Goal: Information Seeking & Learning: Learn about a topic

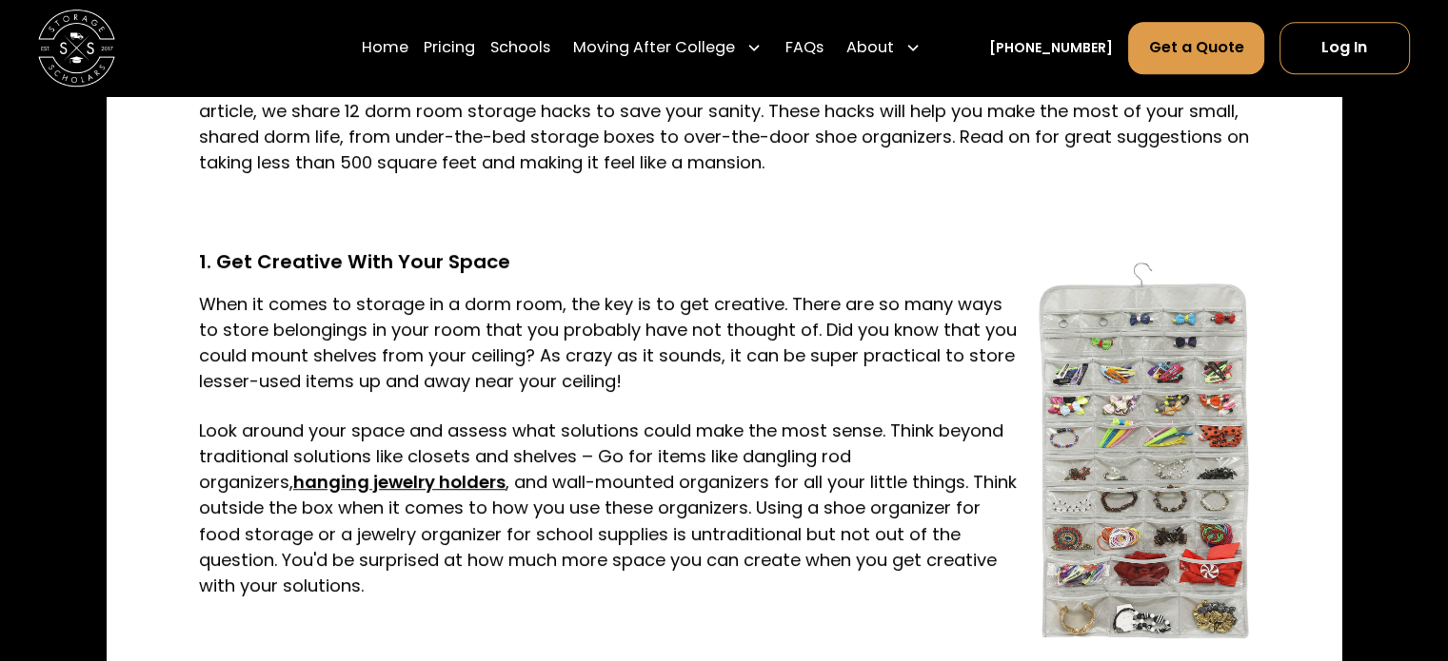
scroll to position [1428, 0]
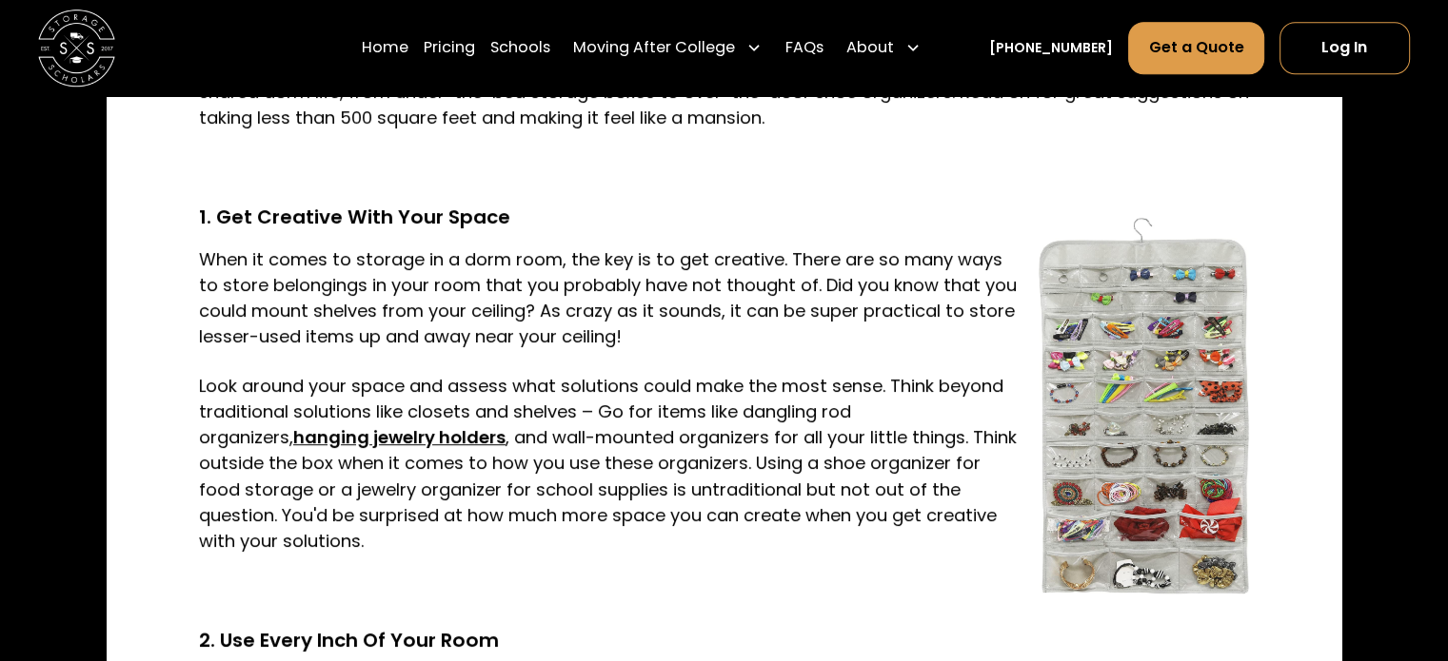
click at [293, 442] on strong "hanging jewelry holders" at bounding box center [399, 437] width 212 height 24
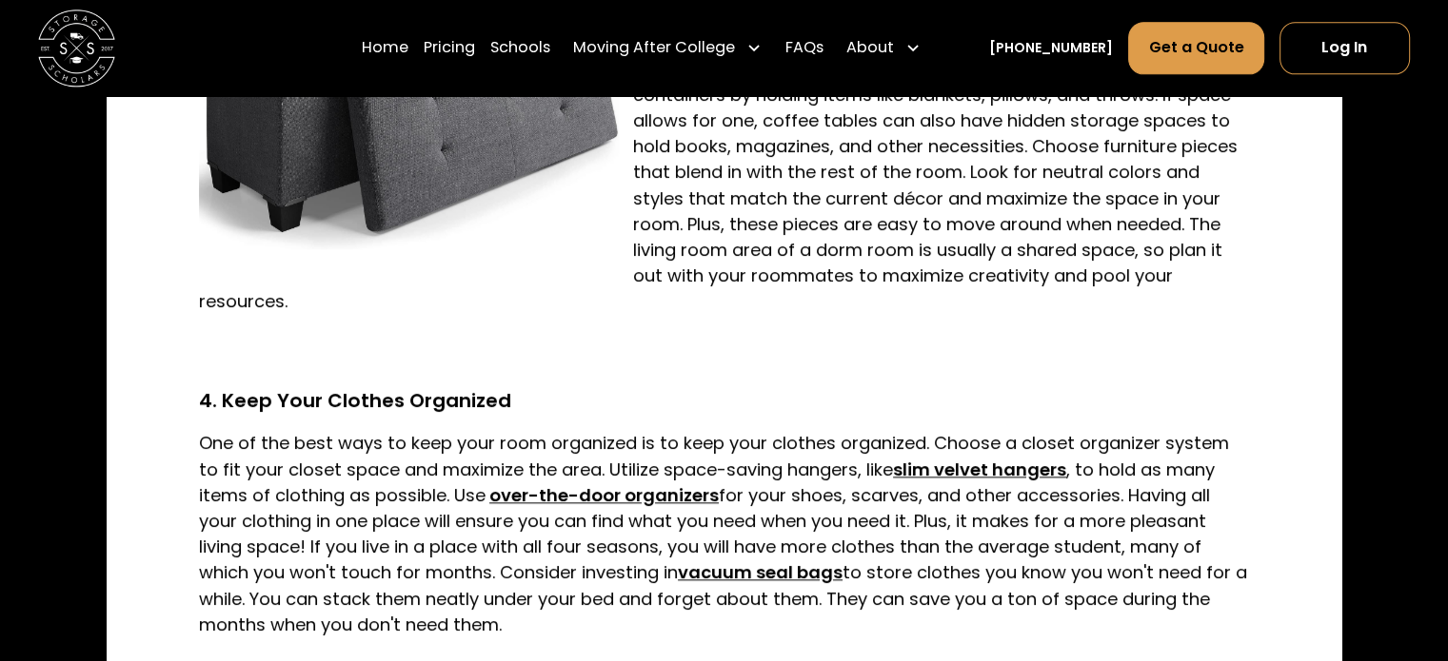
scroll to position [2665, 0]
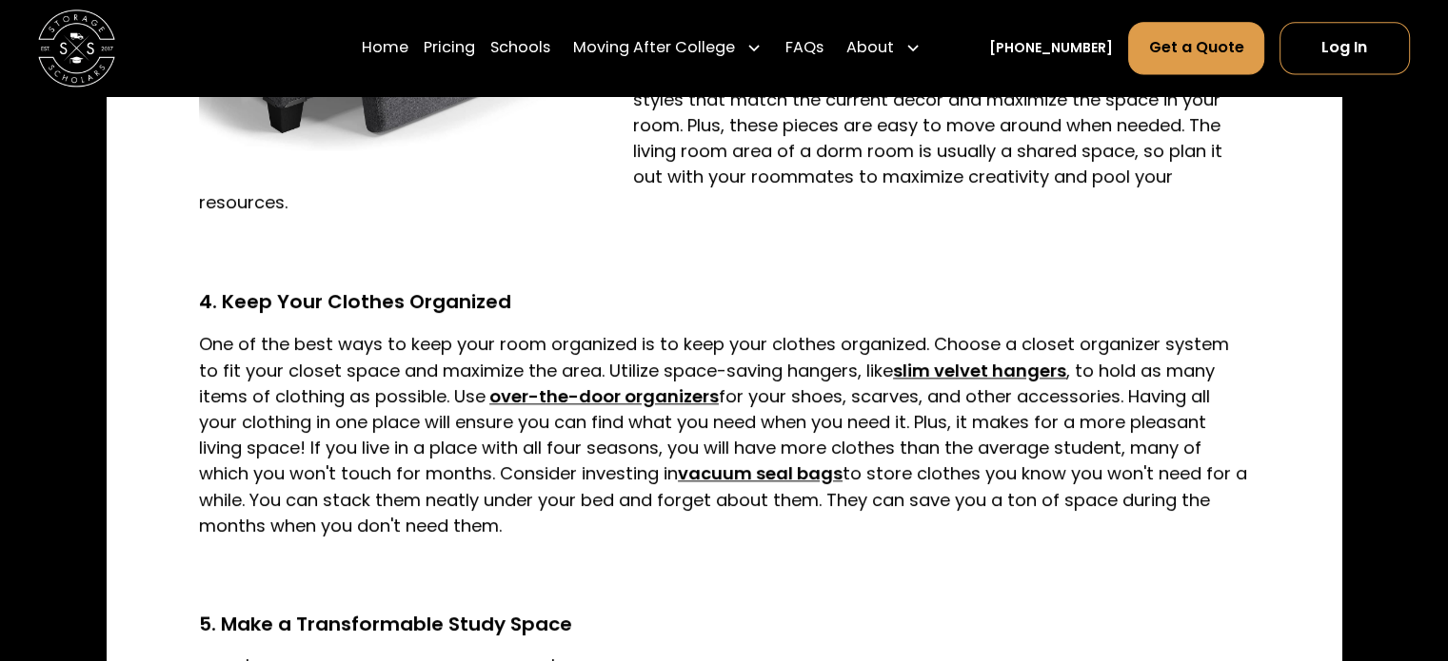
click at [518, 384] on strong "over-the-door organizers" at bounding box center [603, 396] width 229 height 24
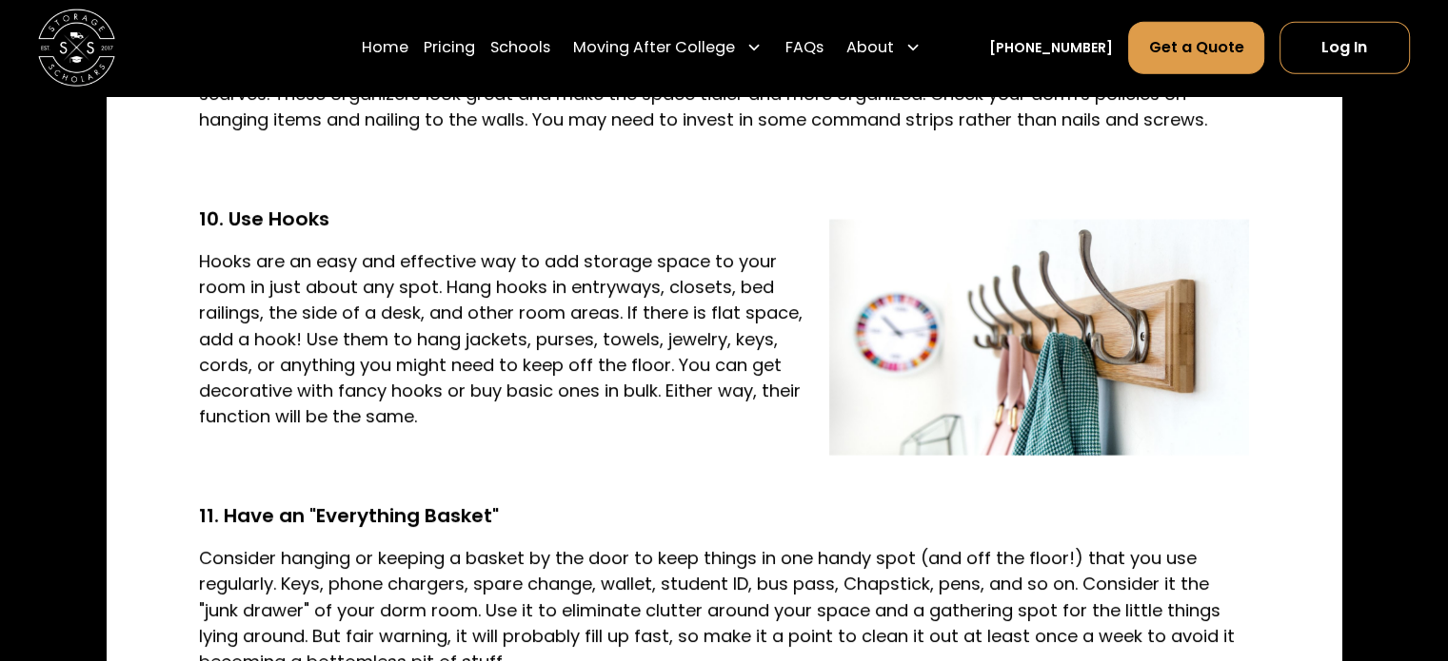
scroll to position [4663, 0]
